Goal: Find specific page/section: Find specific page/section

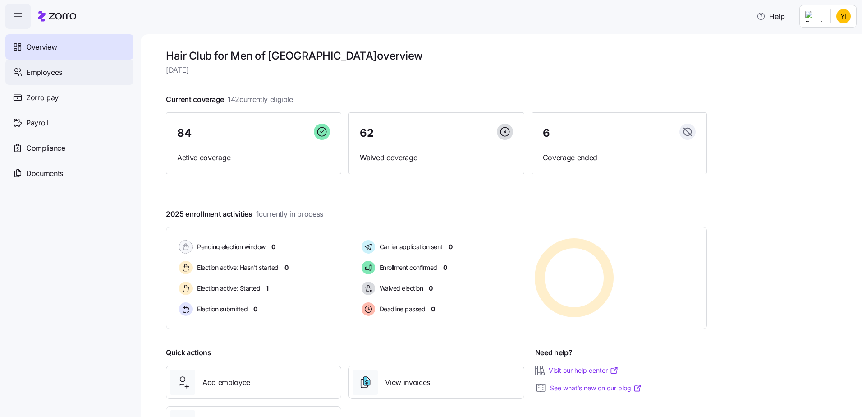
click at [50, 79] on div "Employees" at bounding box center [69, 72] width 128 height 25
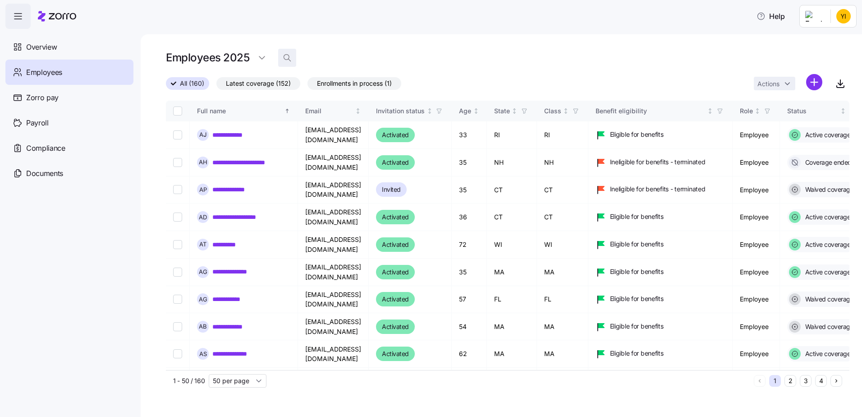
click at [287, 56] on icon "button" at bounding box center [287, 57] width 9 height 9
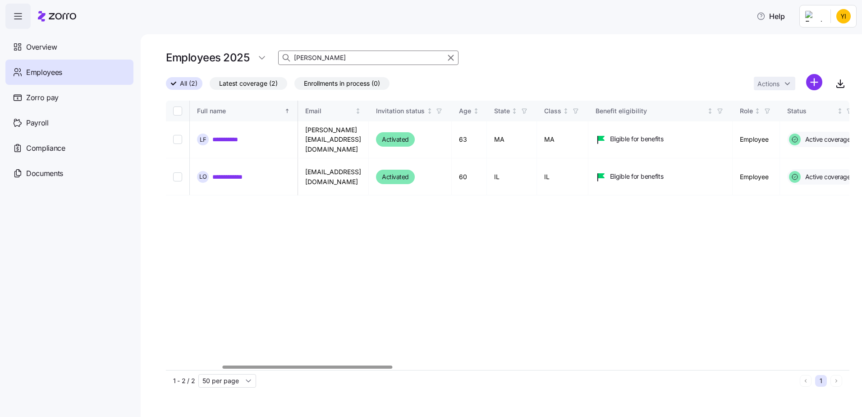
click at [223, 365] on div at bounding box center [308, 366] width 170 height 3
drag, startPoint x: 316, startPoint y: 60, endPoint x: 244, endPoint y: 51, distance: 72.3
click at [244, 51] on div "Employees 2025 [PERSON_NAME]" at bounding box center [508, 58] width 684 height 18
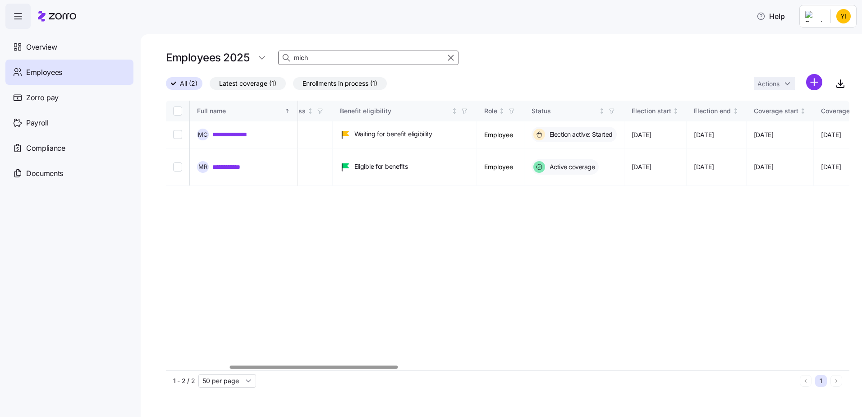
scroll to position [0, 258]
click at [373, 368] on div at bounding box center [314, 366] width 168 height 3
type input "mich"
click at [309, 49] on div "Employees 2025 mich" at bounding box center [508, 58] width 684 height 18
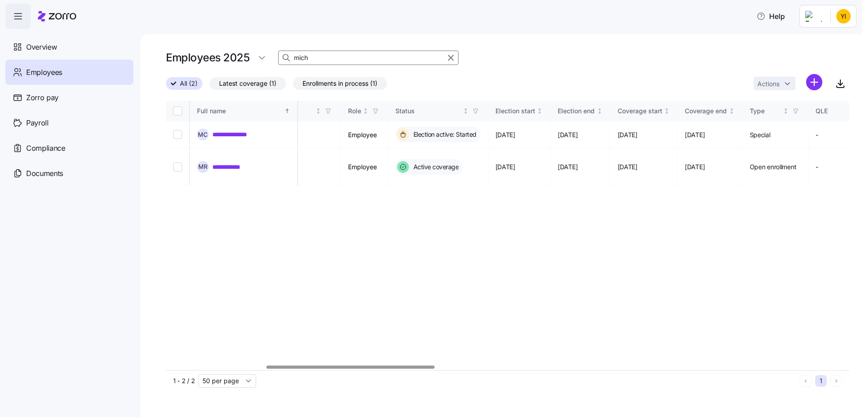
scroll to position [0, 388]
click at [427, 368] on div at bounding box center [346, 366] width 168 height 3
